Goal: Navigation & Orientation: Find specific page/section

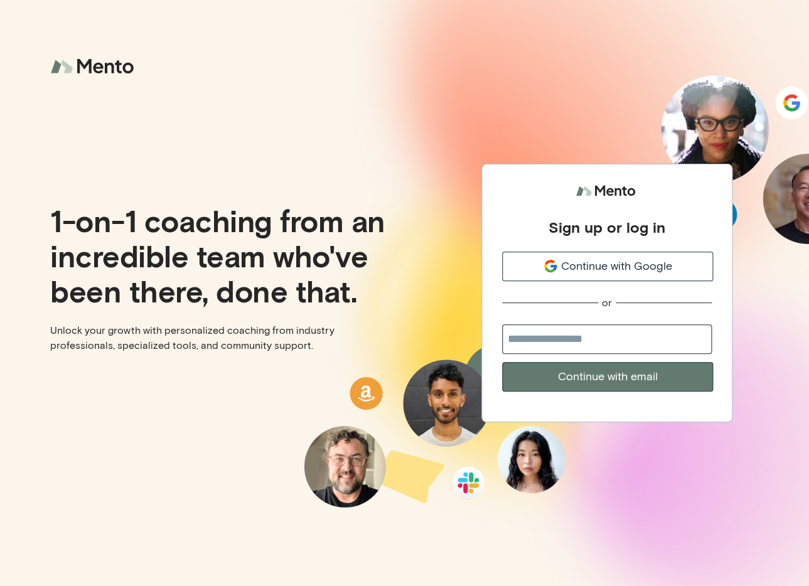
click at [590, 263] on span "Continue with Google" at bounding box center [615, 266] width 111 height 17
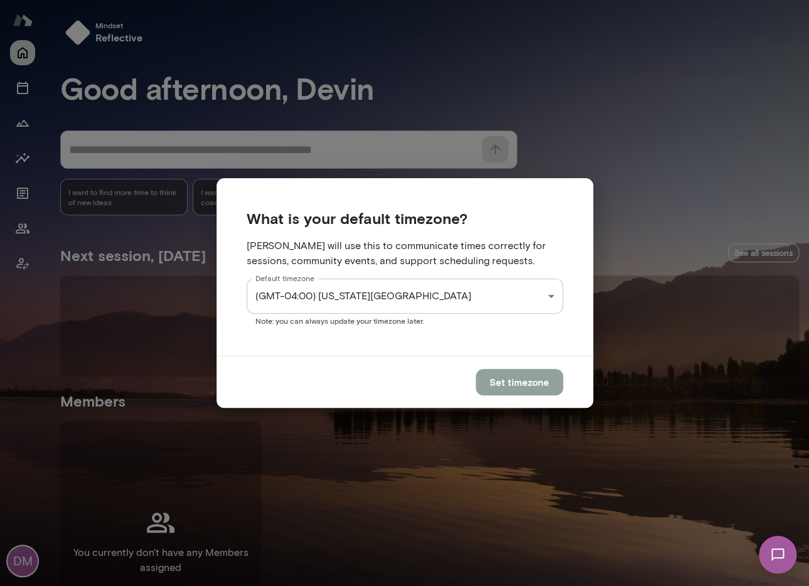
click at [545, 370] on button "Set timezone" at bounding box center [519, 382] width 87 height 26
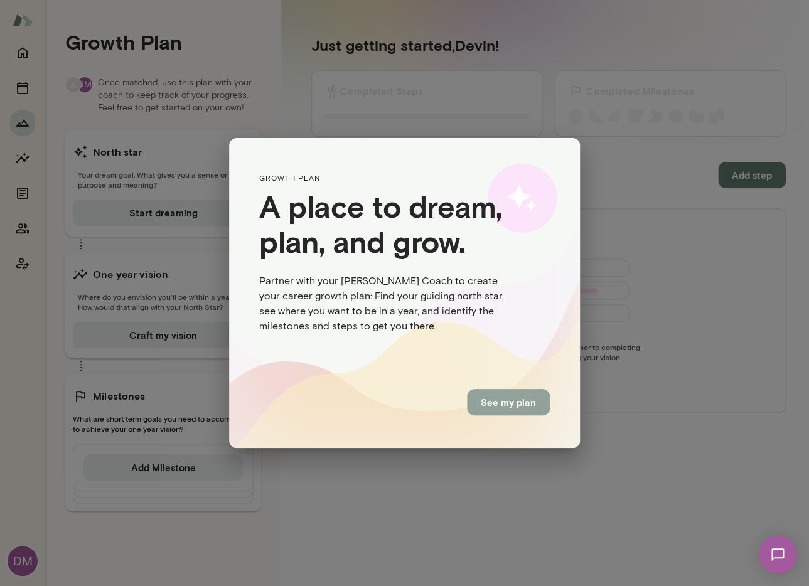
click at [503, 405] on button "See my plan" at bounding box center [508, 402] width 83 height 26
